Goal: Task Accomplishment & Management: Manage account settings

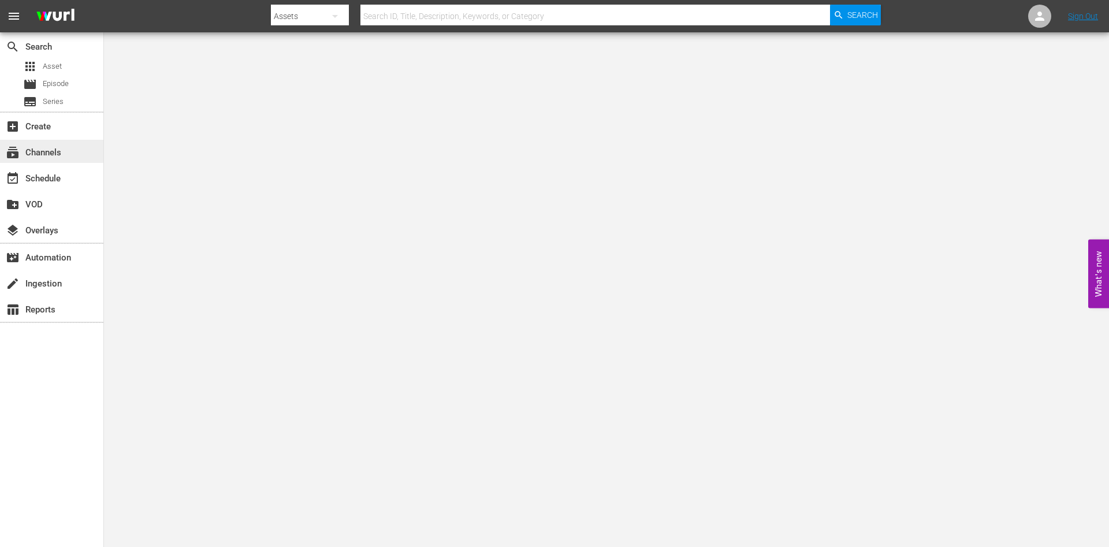
click at [56, 149] on div "subscriptions Channels" at bounding box center [32, 151] width 65 height 10
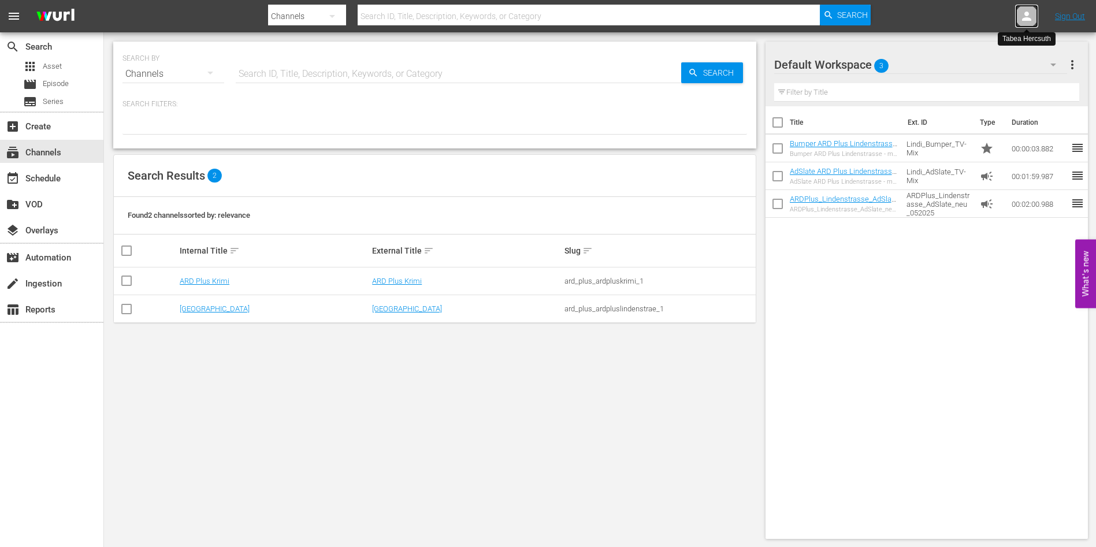
click at [1025, 19] on icon at bounding box center [1026, 16] width 9 height 9
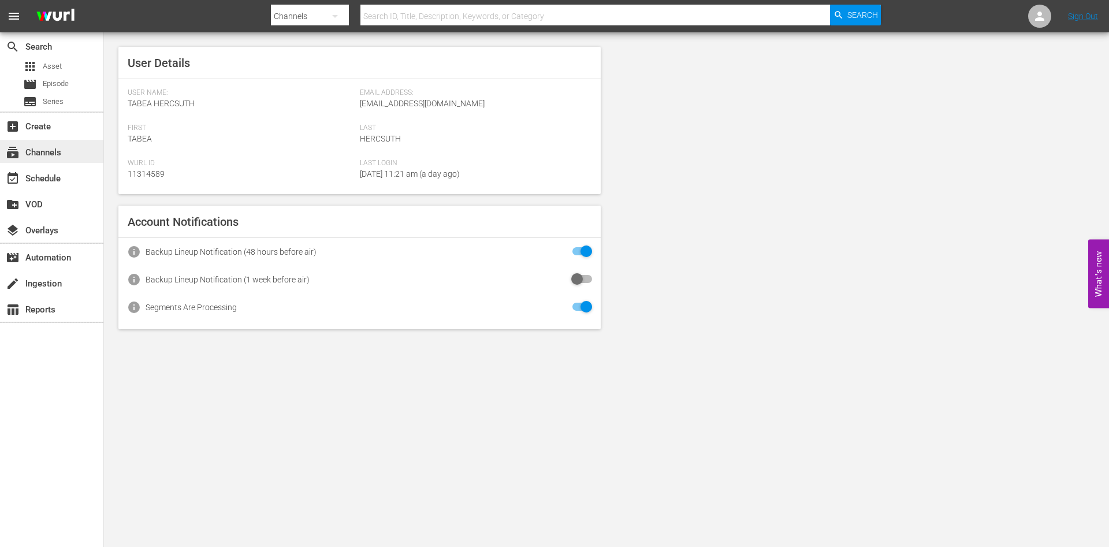
click at [51, 156] on div "subscriptions Channels" at bounding box center [32, 151] width 65 height 10
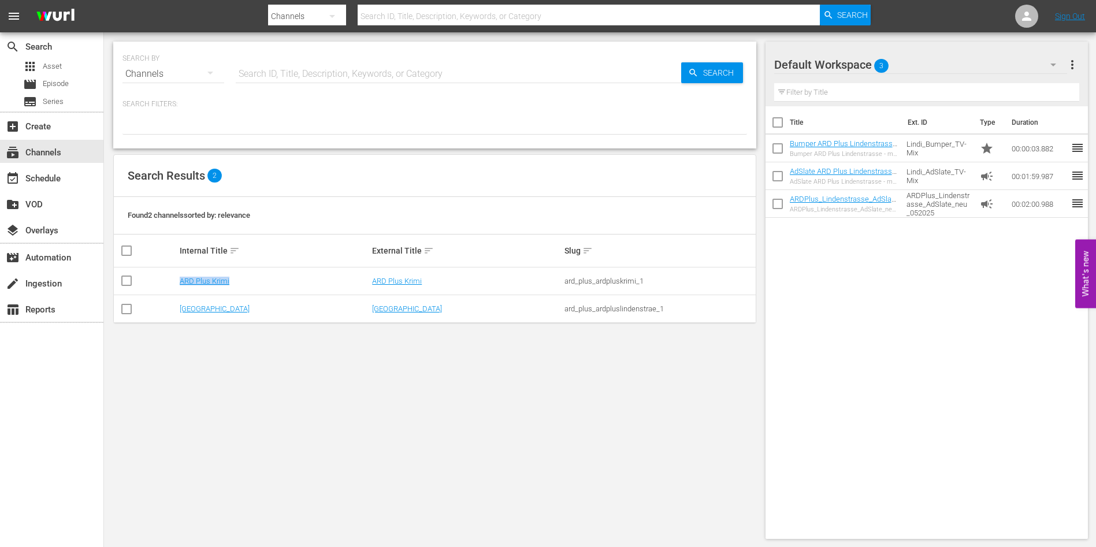
drag, startPoint x: 248, startPoint y: 277, endPoint x: 168, endPoint y: 272, distance: 80.5
click at [168, 272] on tr "ARD Plus Krimi ARD Plus Krimi ard_plus_ardpluskrimi_1" at bounding box center [435, 282] width 642 height 28
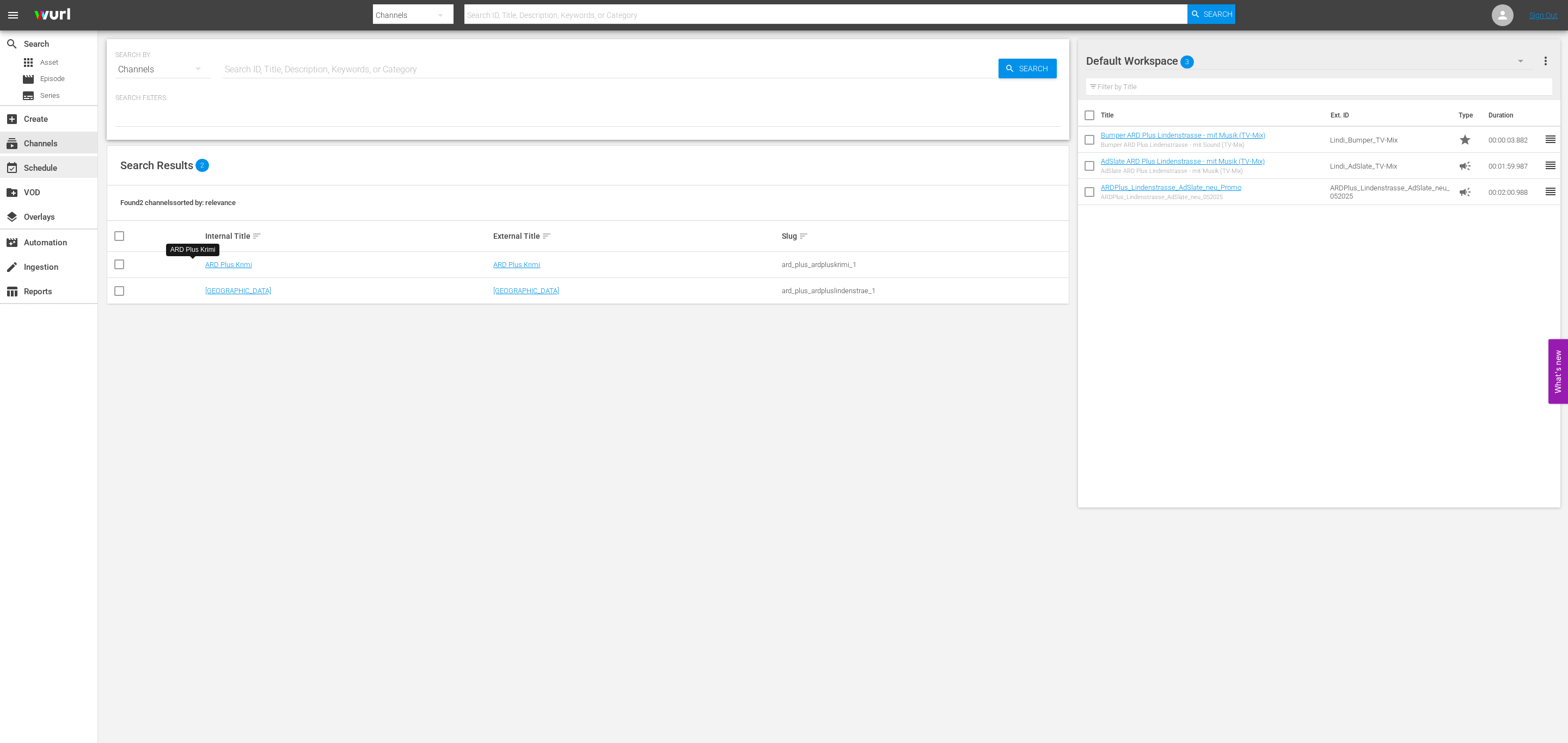
click at [40, 171] on div "event_available Schedule" at bounding box center [30, 167] width 61 height 9
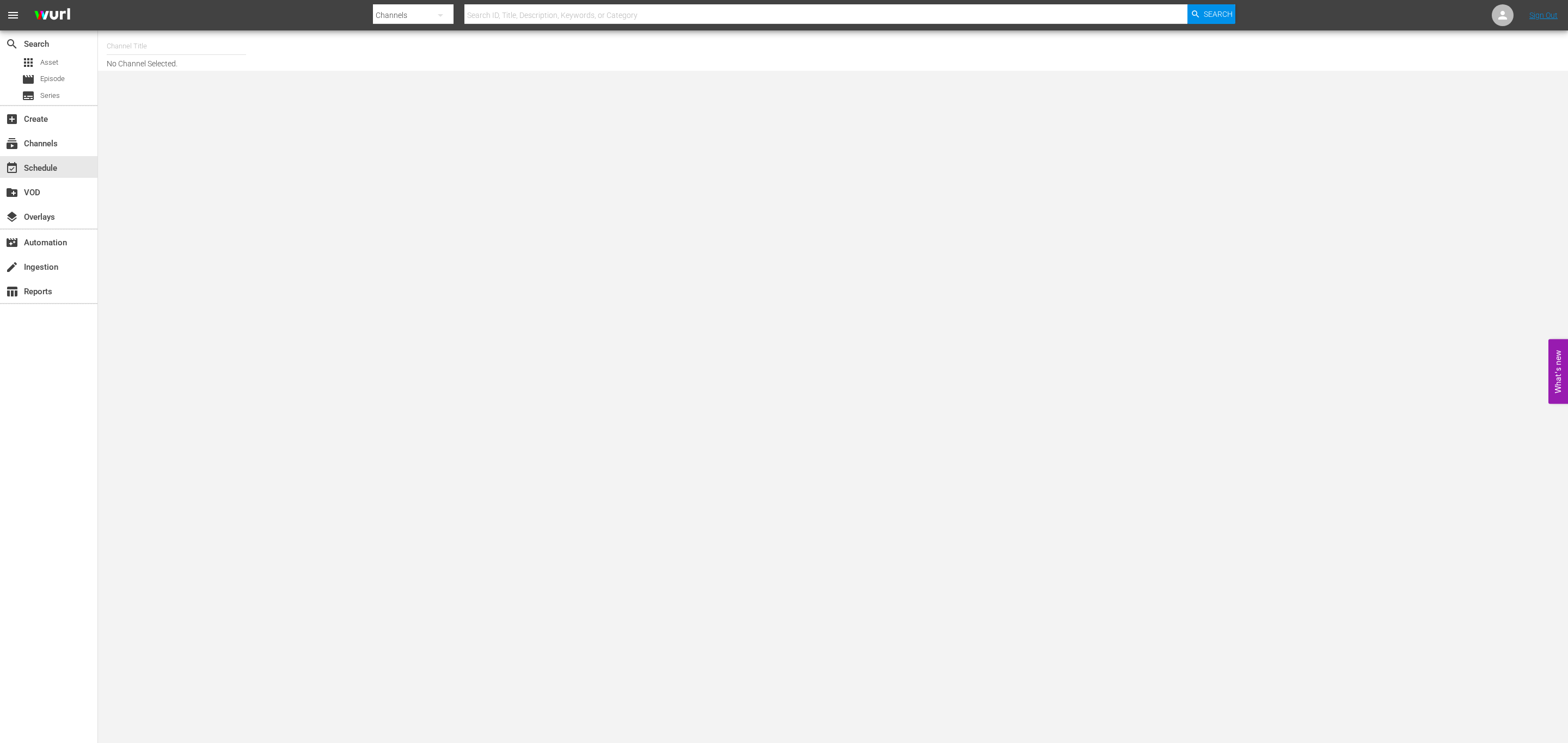
click at [231, 48] on input "text" at bounding box center [176, 46] width 139 height 26
click at [218, 89] on div "ARD Plus Lindenstraße (1886 - ard_plus_ardpluslindenstrae_1)" at bounding box center [256, 103] width 282 height 26
type input "ARD Plus Lindenstraße (1886 - ard_plus_ardpluslindenstrae_1)"
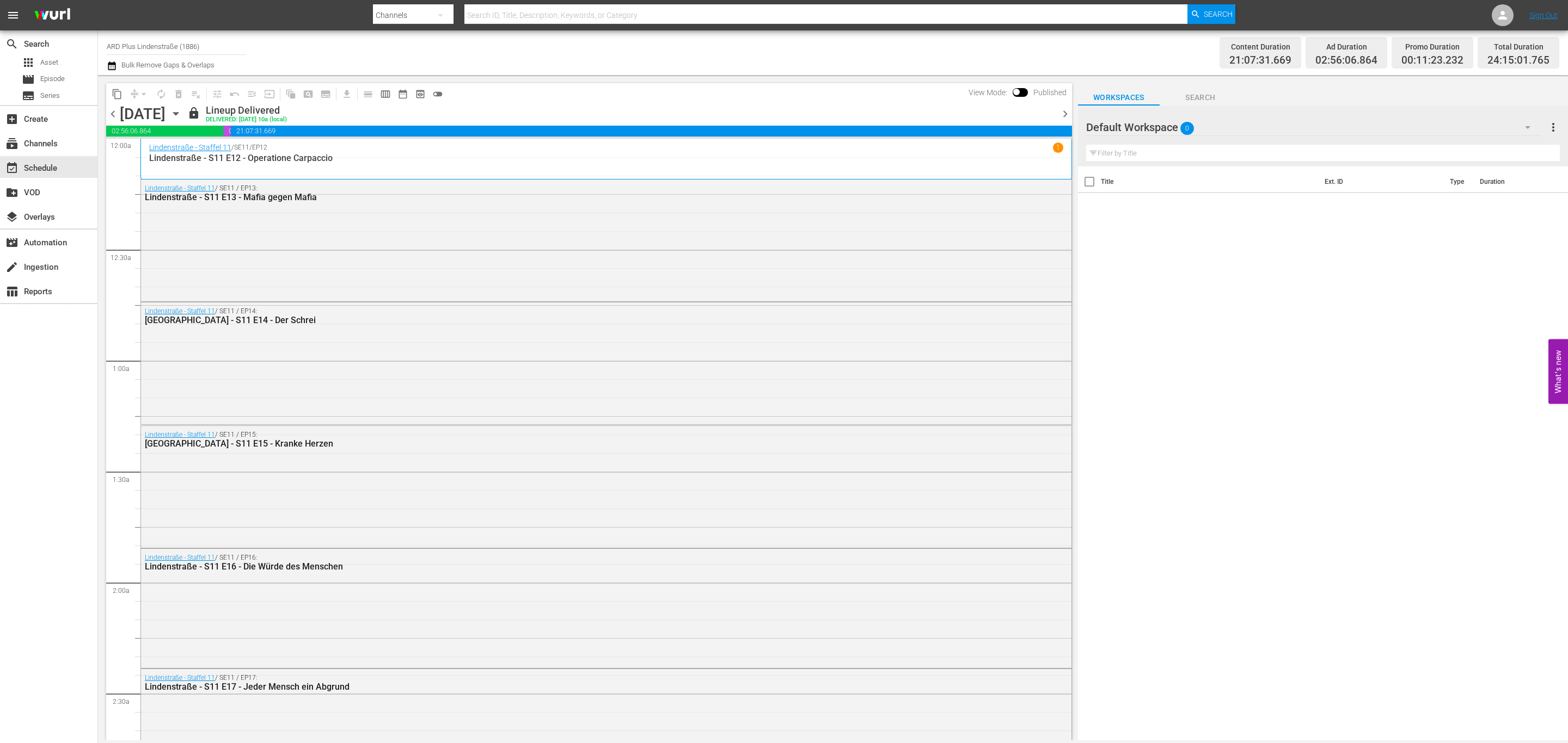
click at [1045, 130] on div "Default Workspace 0" at bounding box center [1314, 127] width 455 height 30
click at [1045, 147] on div "Online-Mix Lindenstraße (0) TV-Mix Lindenstraße (0) Krimi AdSlates & Bumper (0)…" at bounding box center [1156, 184] width 139 height 87
click at [1045, 149] on div "Online-Mix Lindenstraße (0)" at bounding box center [1156, 157] width 113 height 17
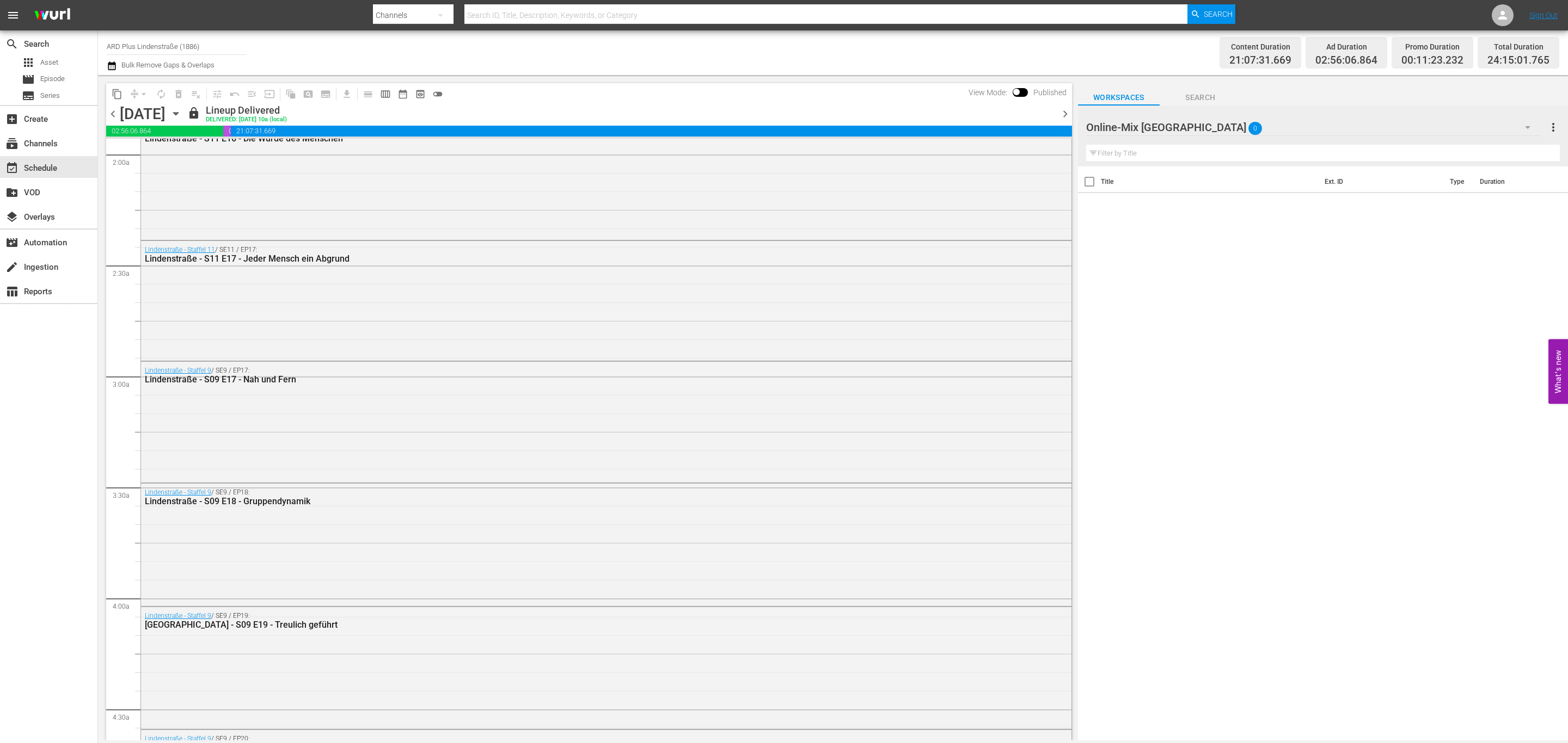
scroll to position [163, 0]
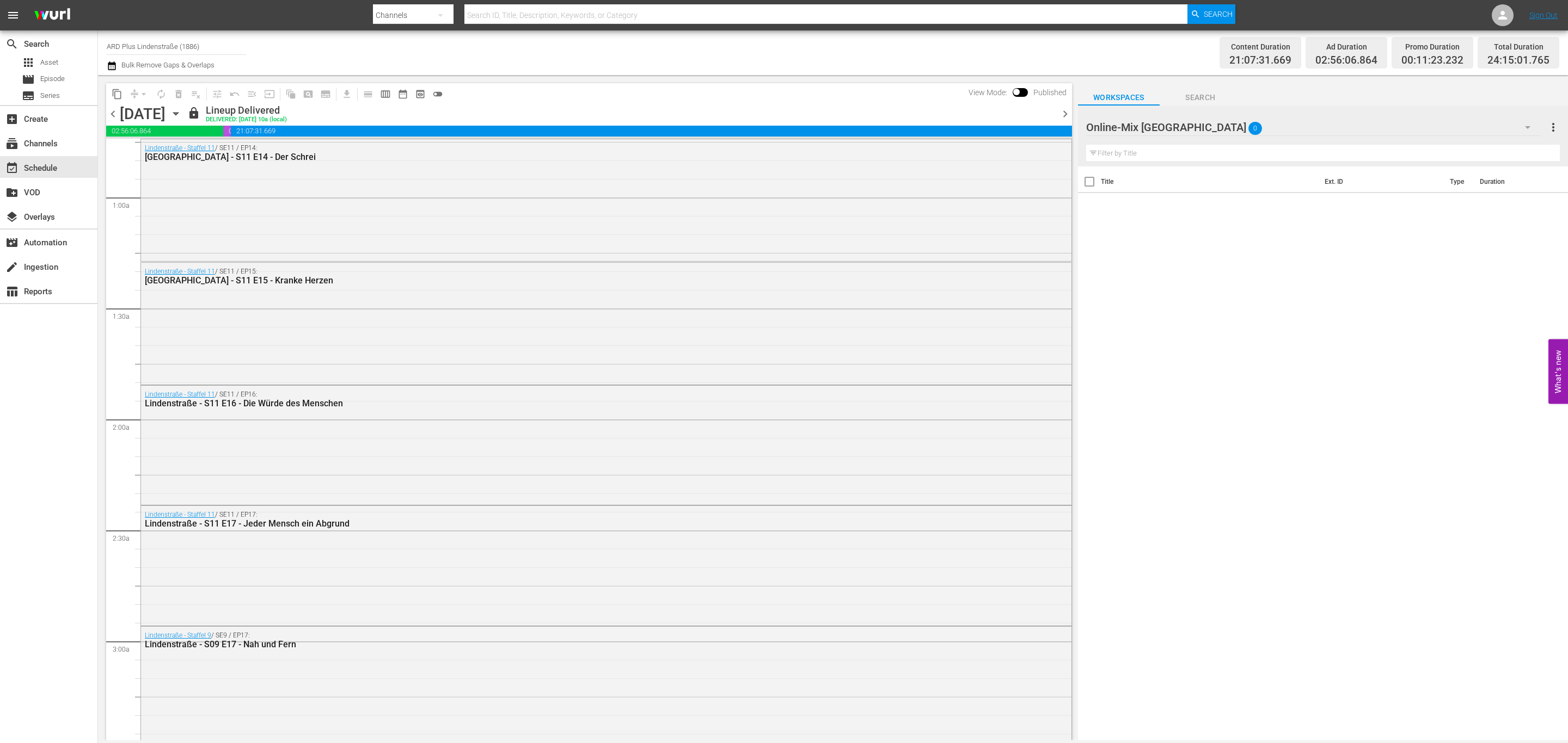
click at [1045, 125] on div at bounding box center [1153, 127] width 135 height 27
click at [1045, 101] on span "Search" at bounding box center [1200, 98] width 82 height 13
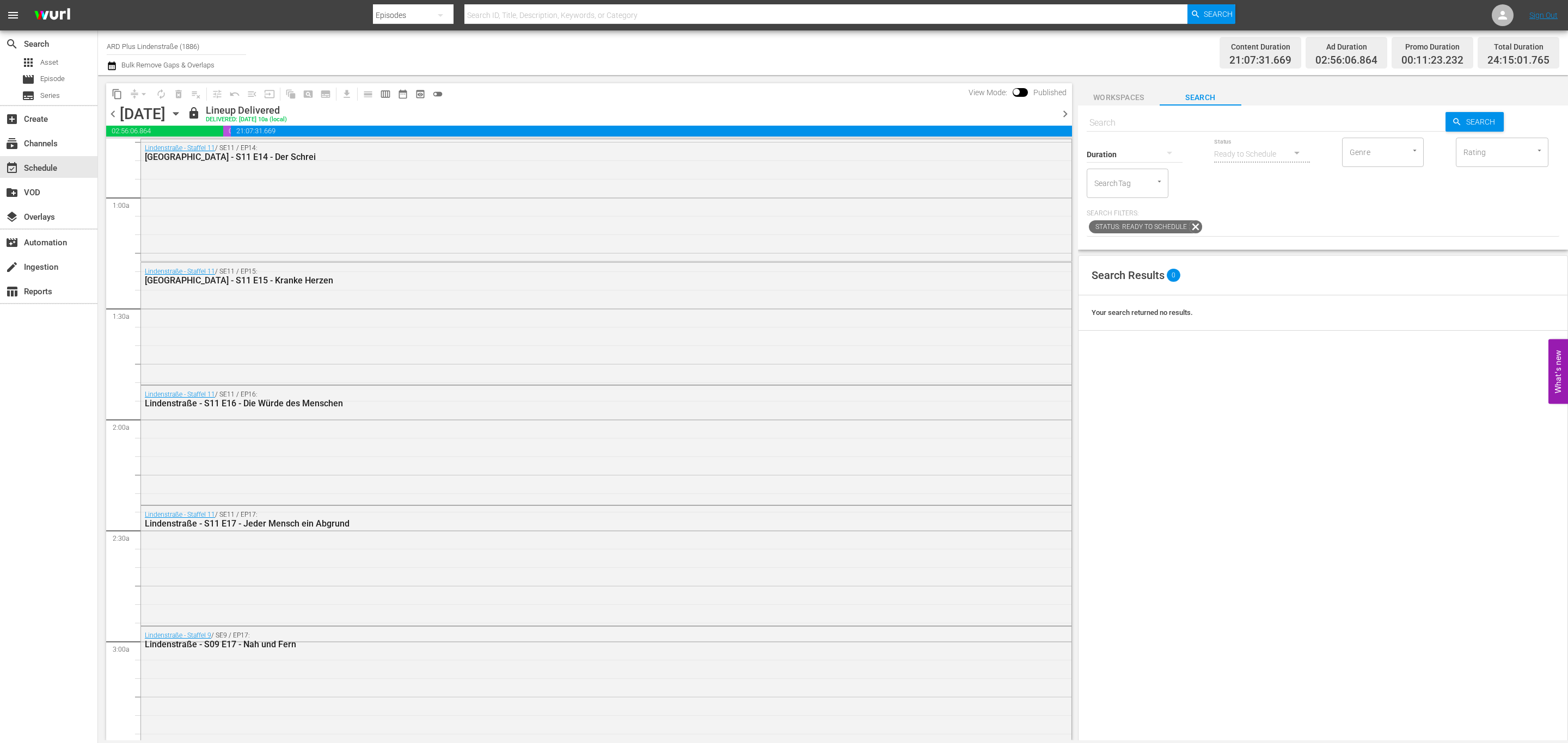
click at [1045, 95] on span "Workspaces" at bounding box center [1119, 98] width 82 height 13
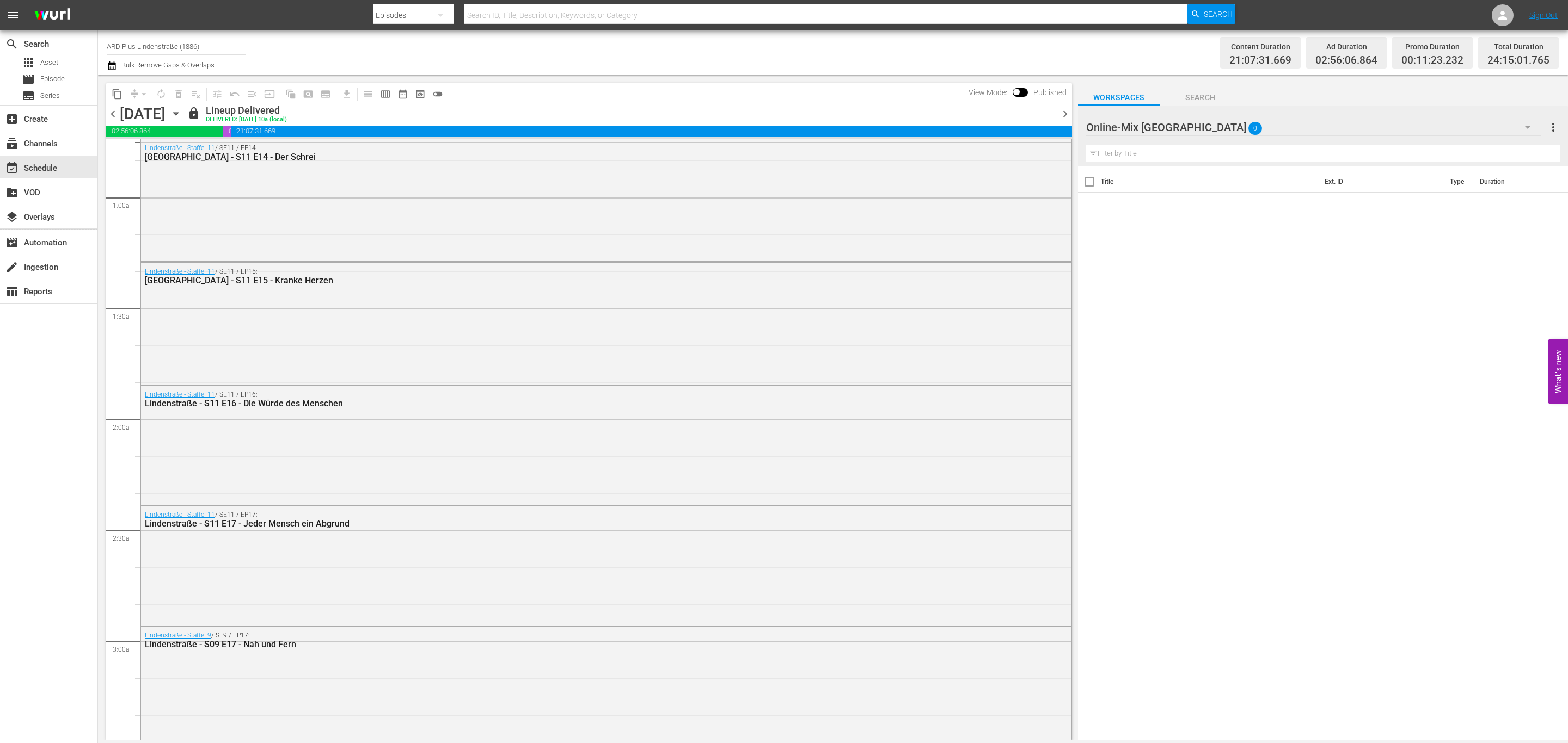
click at [1045, 125] on div "Online-Mix Lindenstraße 0" at bounding box center [1314, 127] width 455 height 30
click at [1045, 212] on div "Default Workspace (0)" at bounding box center [1156, 210] width 113 height 17
click at [1045, 13] on icon at bounding box center [1502, 15] width 8 height 8
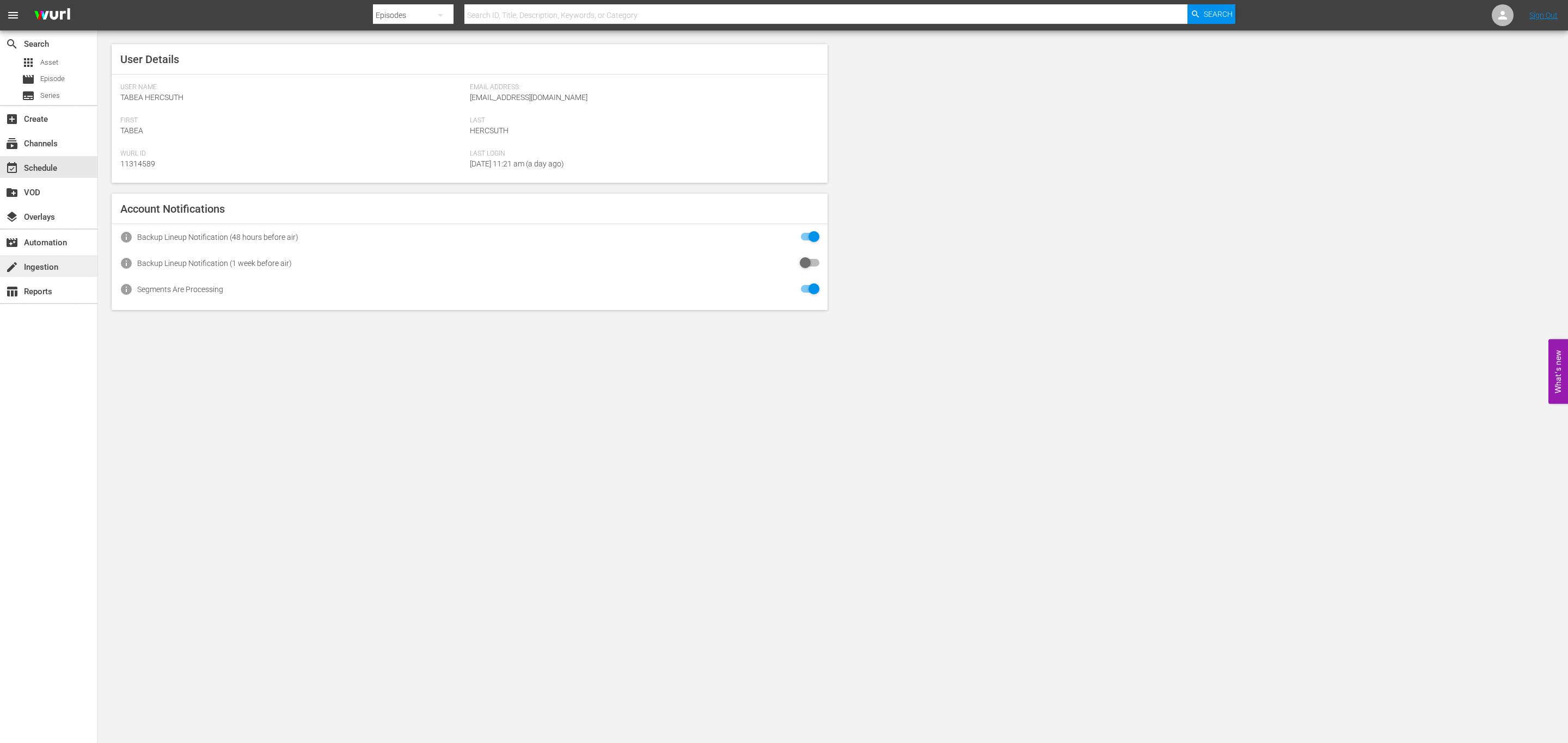
click at [73, 261] on div "create Ingestion" at bounding box center [48, 266] width 97 height 22
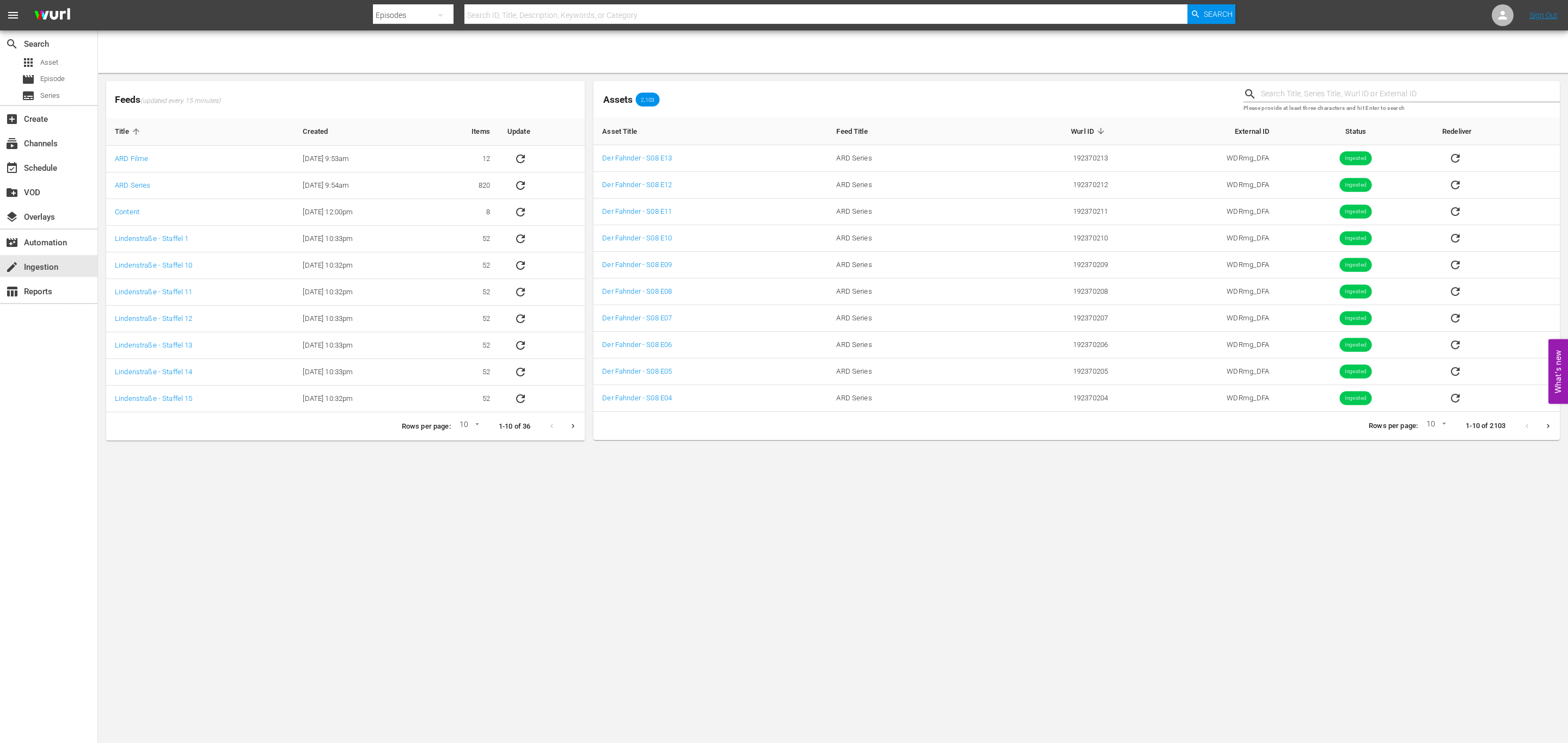
click at [1045, 425] on body "menu Search By Episodes Search ID, Title, Description, Keywords, or Category Se…" at bounding box center [784, 371] width 1568 height 743
click at [1045, 460] on ul "5 10 15" at bounding box center [1434, 428] width 26 height 62
click at [1045, 452] on li "15" at bounding box center [1434, 446] width 26 height 18
type input "15"
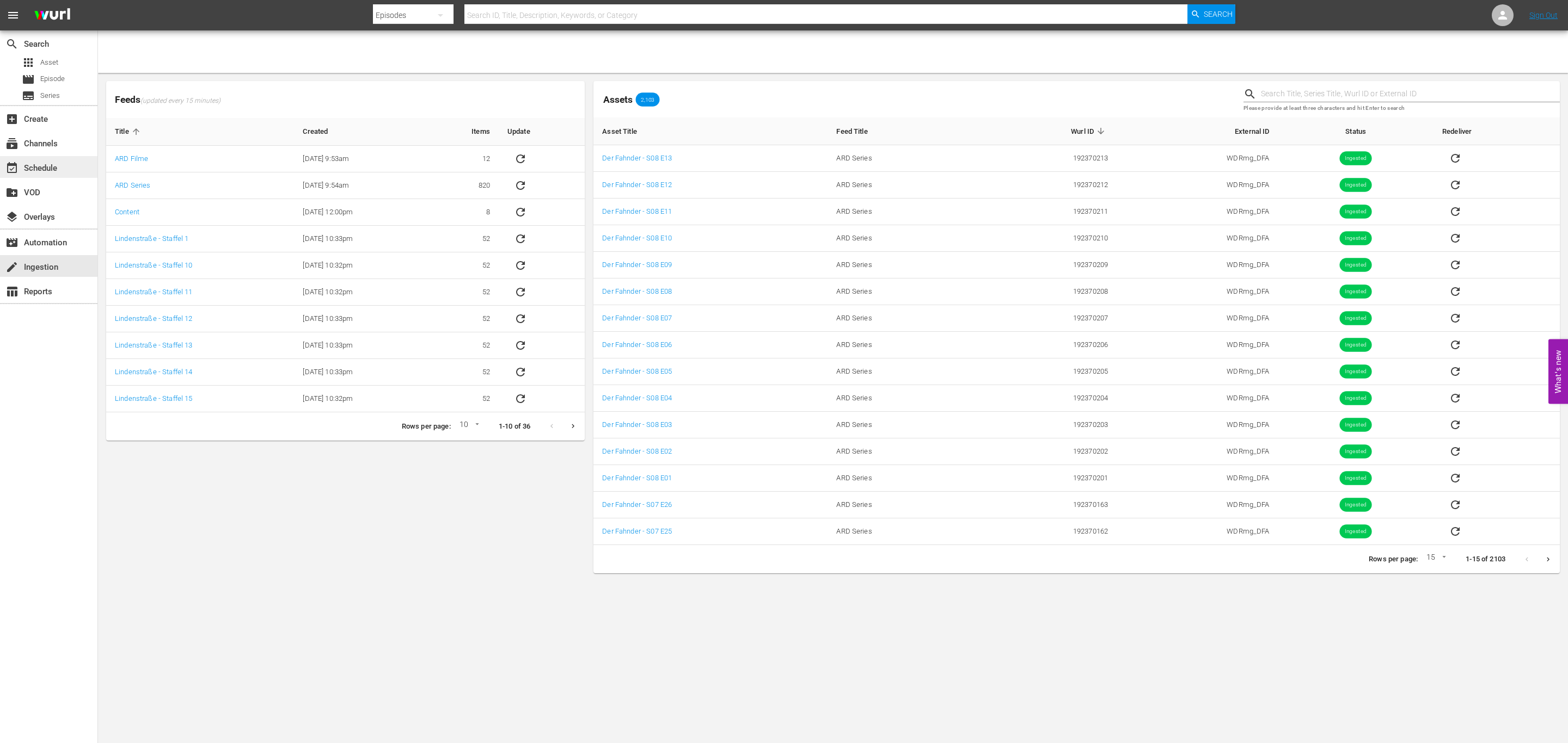
click at [62, 172] on div "event_available Schedule" at bounding box center [48, 167] width 97 height 22
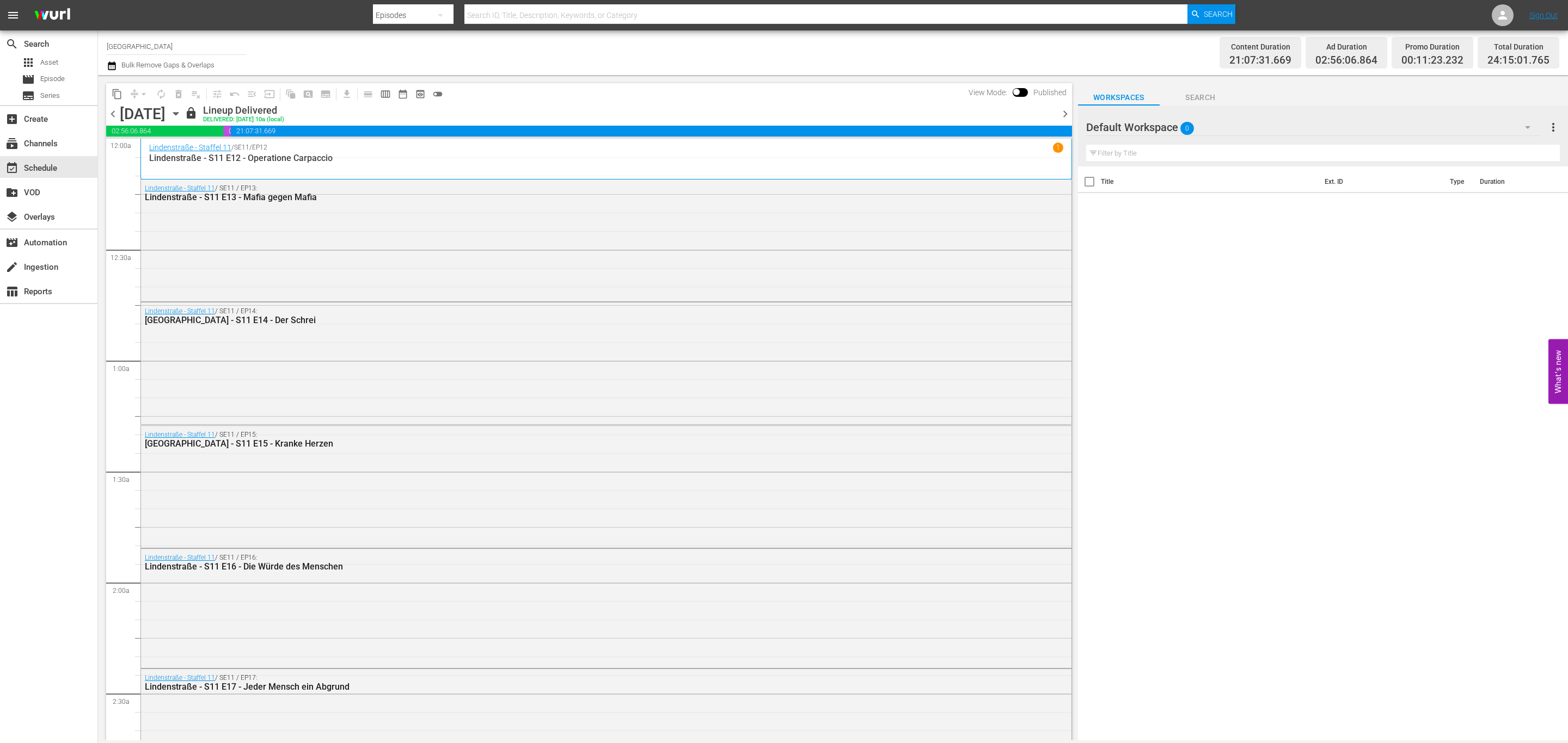
click at [1045, 153] on input "text" at bounding box center [1323, 153] width 474 height 17
click at [1045, 124] on div "Default Workspace 0" at bounding box center [1314, 127] width 455 height 30
click at [1045, 187] on div "Krimi AdSlates & Bumper (0)" at bounding box center [1156, 192] width 113 height 17
click at [1045, 130] on div at bounding box center [1155, 127] width 139 height 27
click at [1045, 130] on input "Krimi AdSlates & Bumper" at bounding box center [1318, 127] width 464 height 26
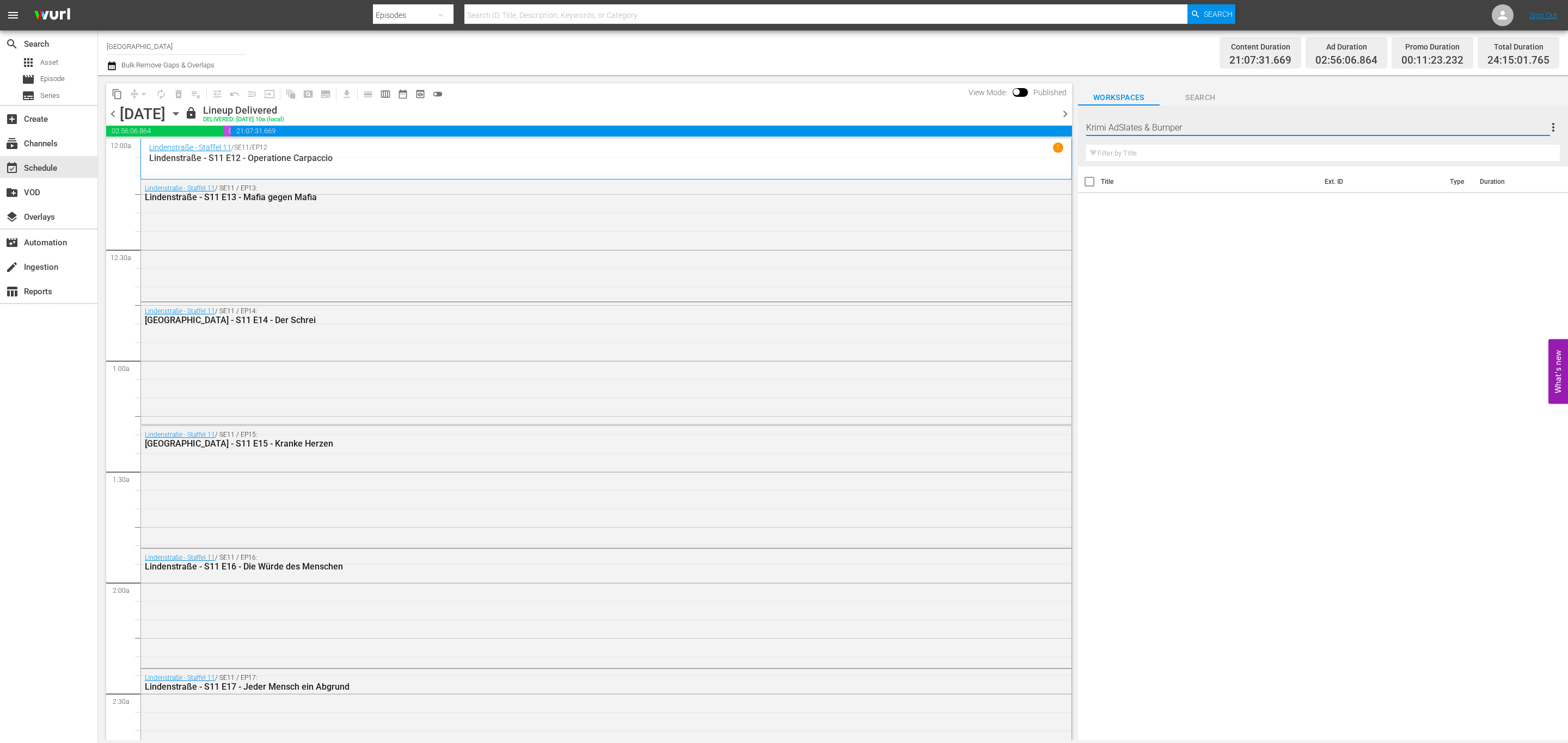
click at [1045, 282] on div "Title Ext. ID Type Duration" at bounding box center [1323, 454] width 490 height 575
click at [1045, 130] on div at bounding box center [1155, 127] width 139 height 27
click at [1045, 189] on th "Duration" at bounding box center [1506, 182] width 65 height 30
click at [1045, 123] on icon "button" at bounding box center [1528, 127] width 13 height 13
click at [1045, 95] on div "Online-Mix Lindenstraße (0) TV-Mix Lindenstraße (0) Krimi AdSlates & Bumper (0)…" at bounding box center [784, 371] width 1568 height 743
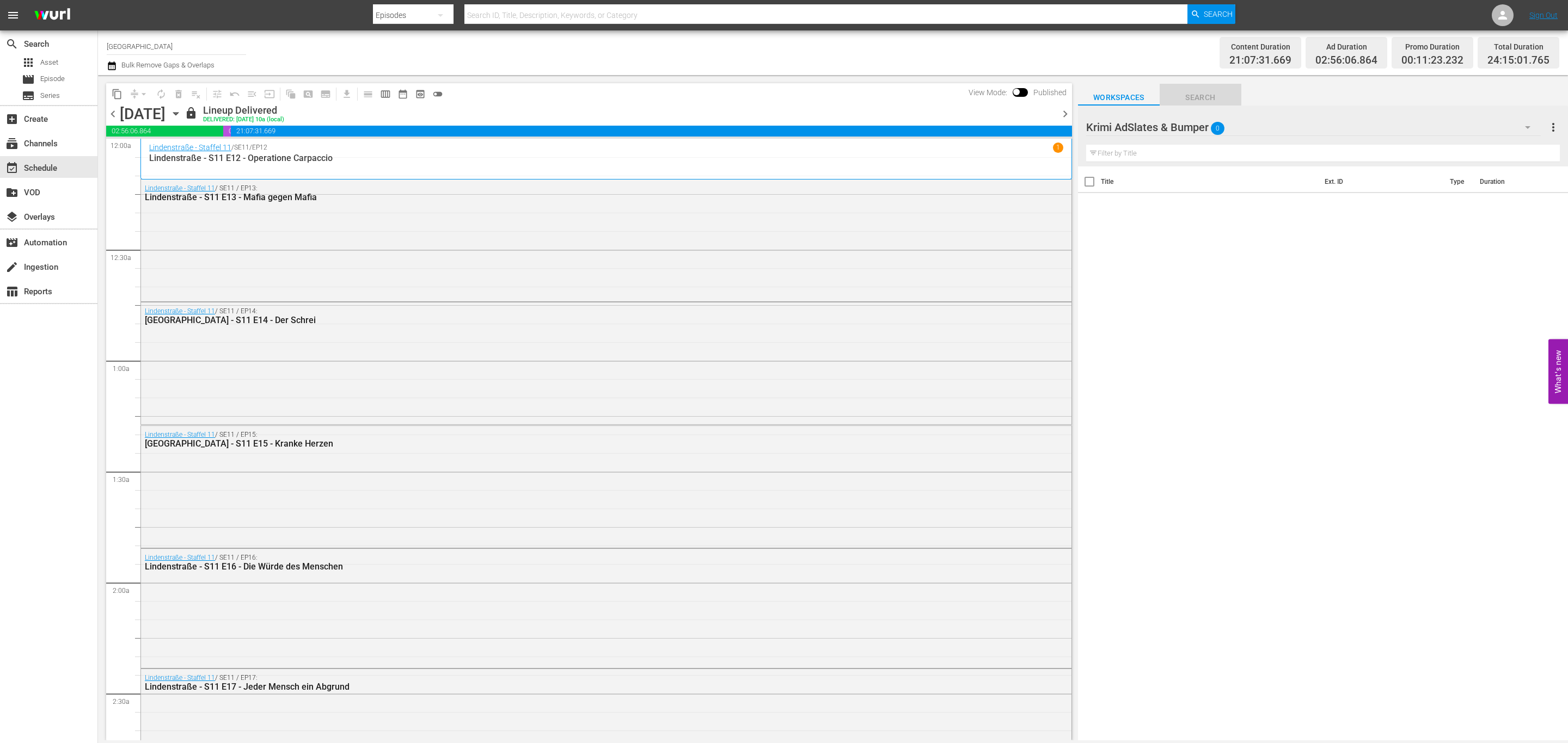
click at [1045, 95] on span "Search" at bounding box center [1200, 98] width 82 height 13
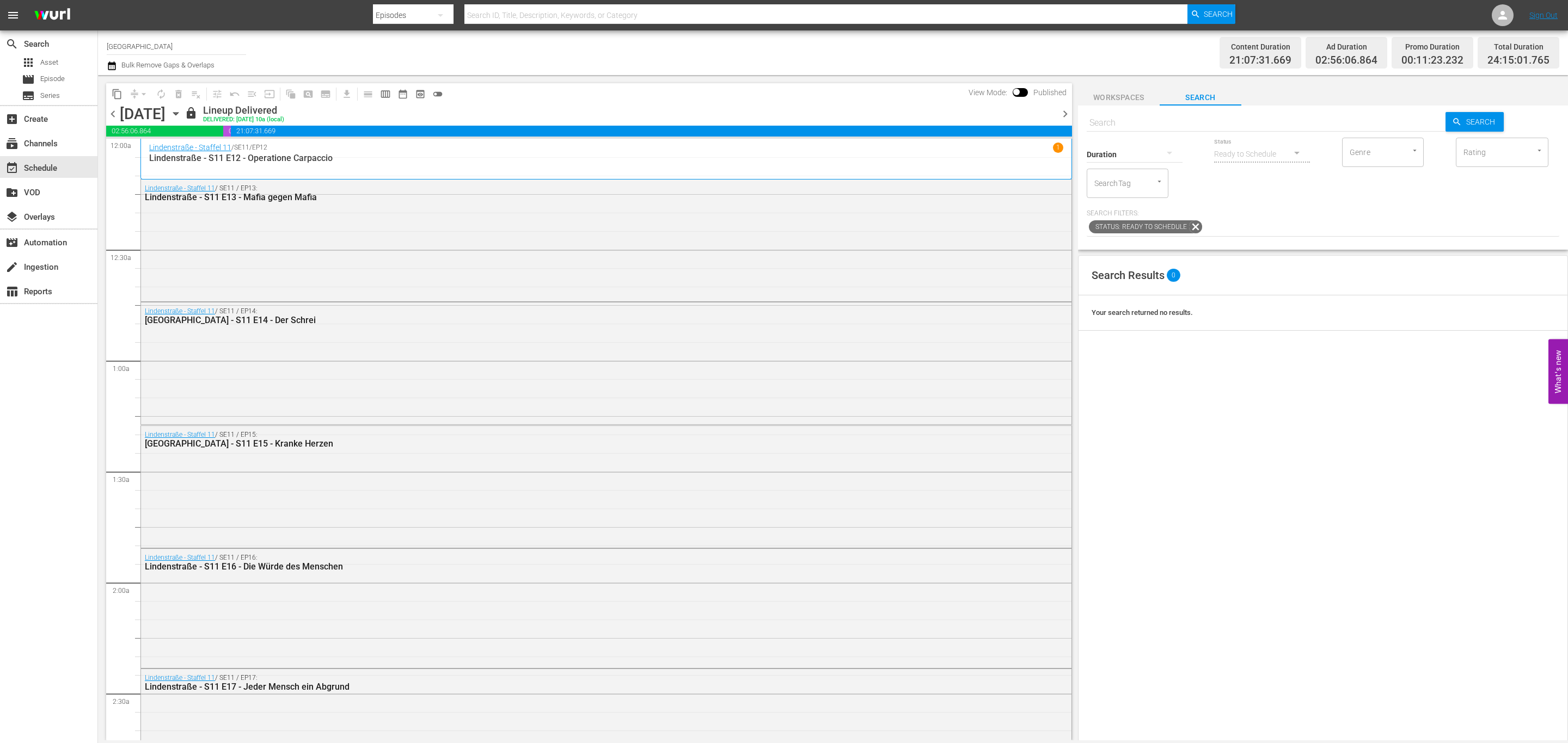
click at [1045, 132] on input "text" at bounding box center [1266, 123] width 359 height 26
click at [1045, 344] on div "Search Results 0 Your search returned no results." at bounding box center [1323, 573] width 490 height 636
click at [1045, 22] on div at bounding box center [1502, 15] width 22 height 22
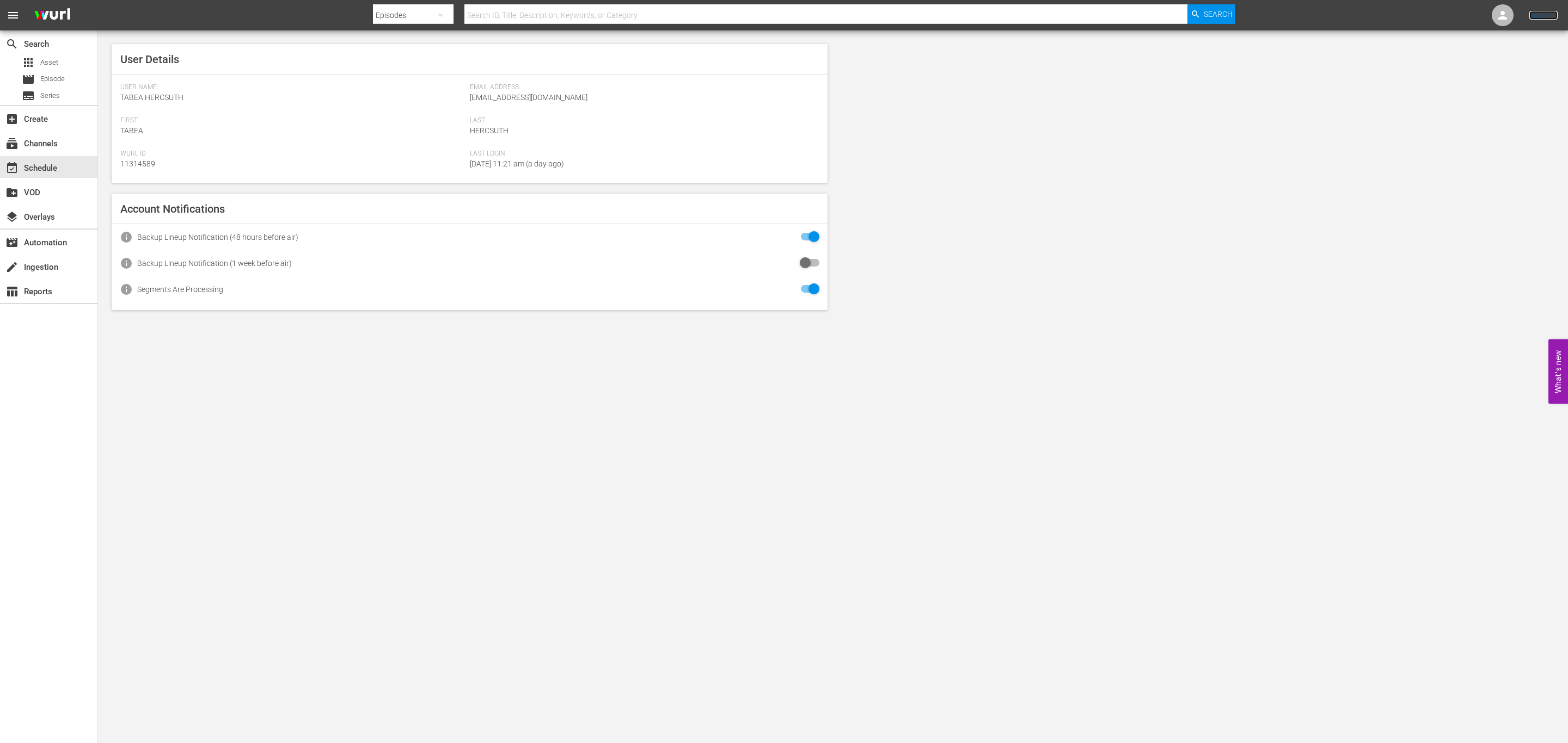
click at [1045, 15] on link "Sign Out" at bounding box center [1544, 15] width 28 height 8
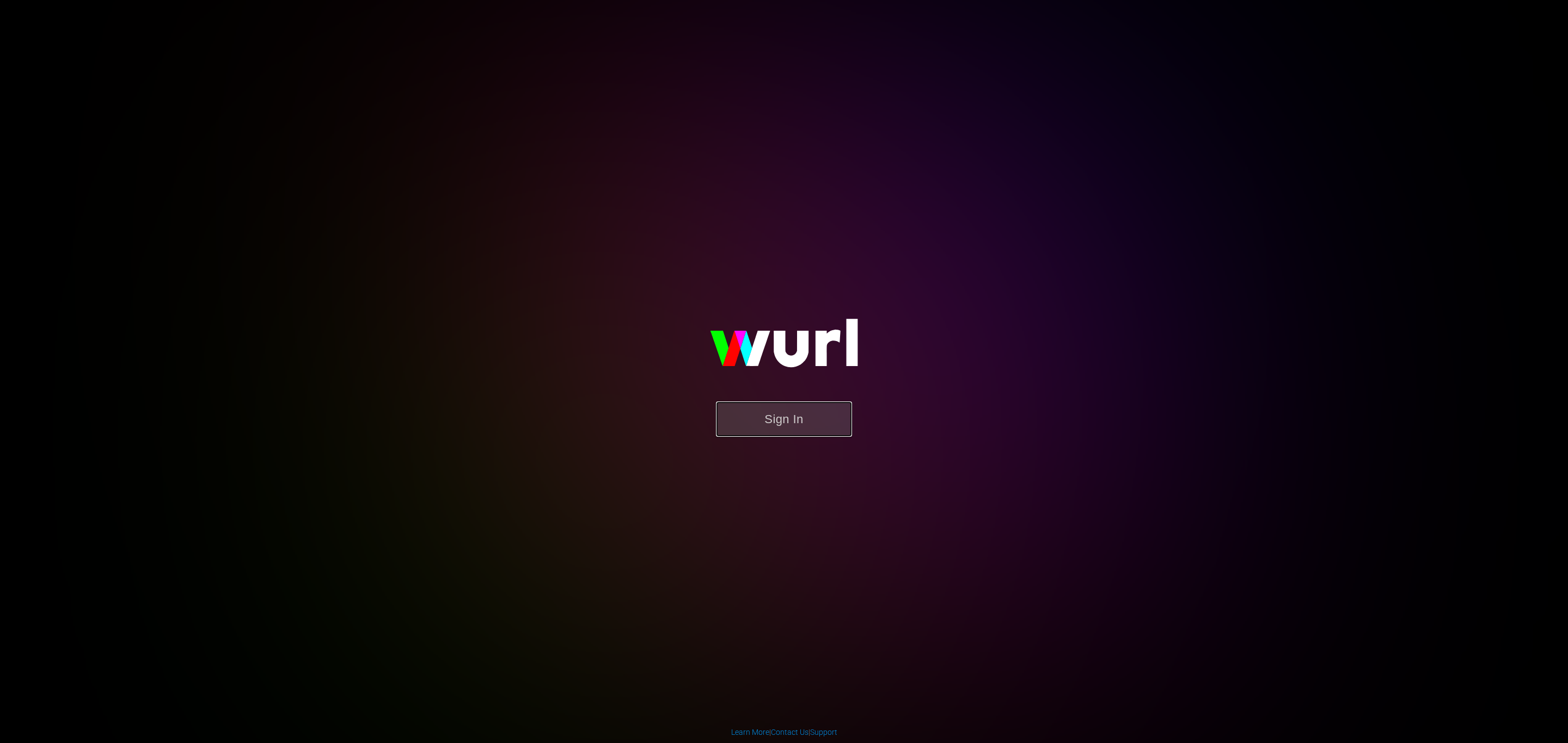
click at [766, 425] on button "Sign In" at bounding box center [784, 419] width 136 height 36
